Goal: Check status: Check status

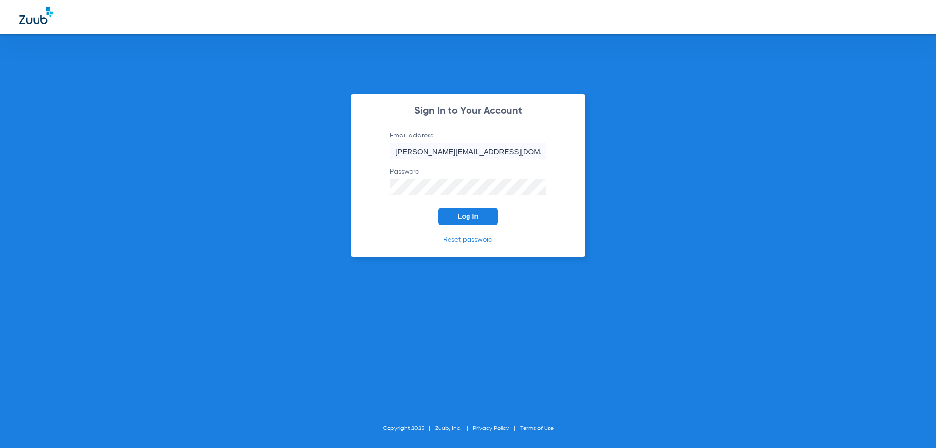
click at [473, 214] on span "Log In" at bounding box center [468, 217] width 20 height 8
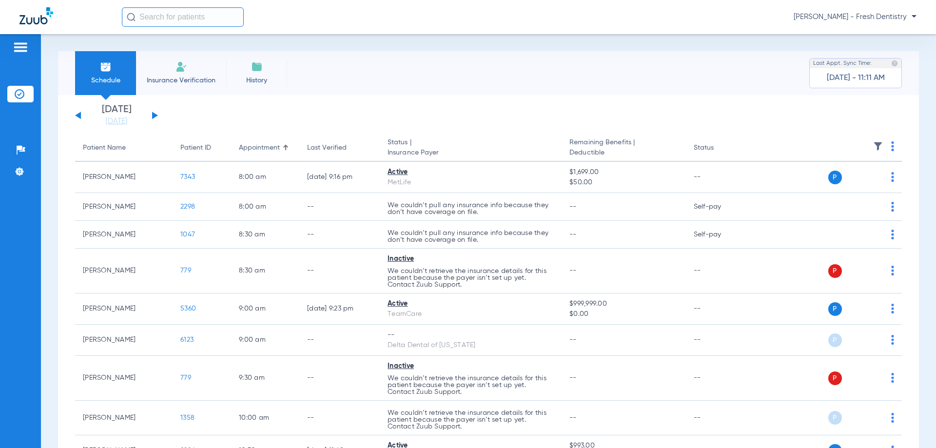
click at [154, 114] on button at bounding box center [155, 115] width 6 height 7
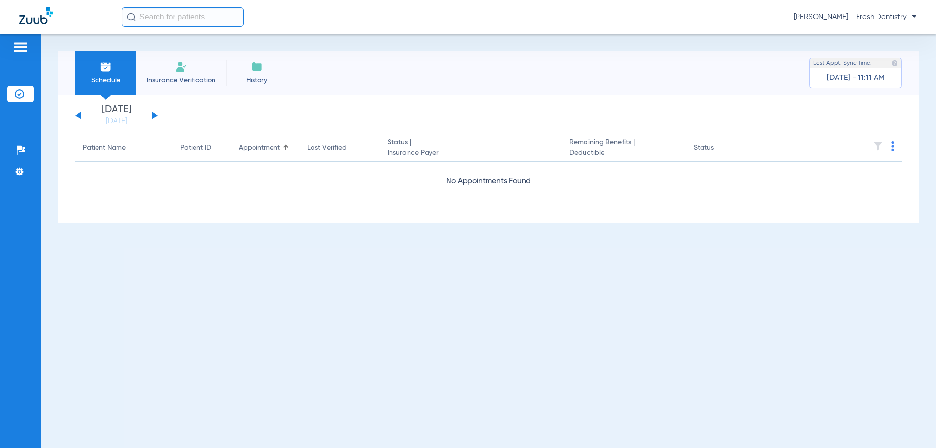
click at [154, 114] on button at bounding box center [155, 115] width 6 height 7
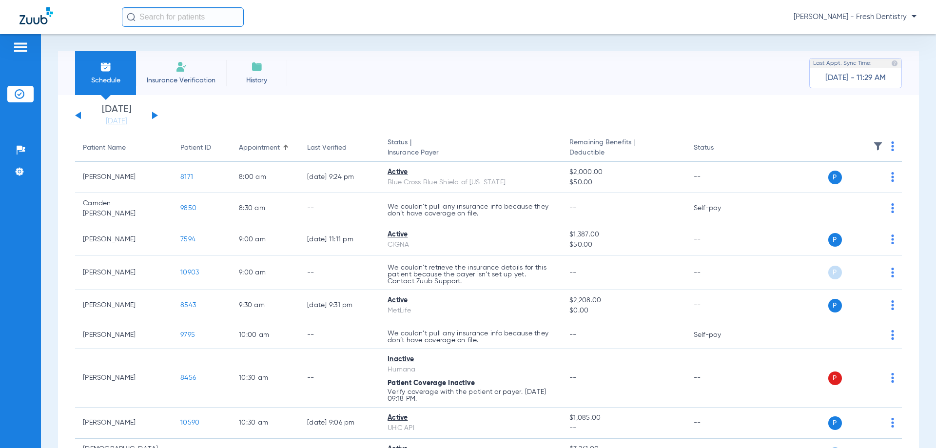
click at [153, 115] on button at bounding box center [155, 115] width 6 height 7
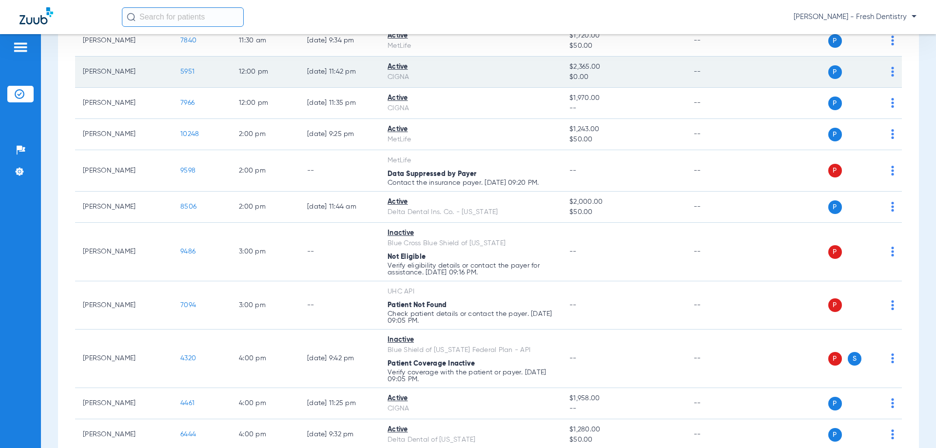
scroll to position [487, 0]
